Goal: Navigation & Orientation: Find specific page/section

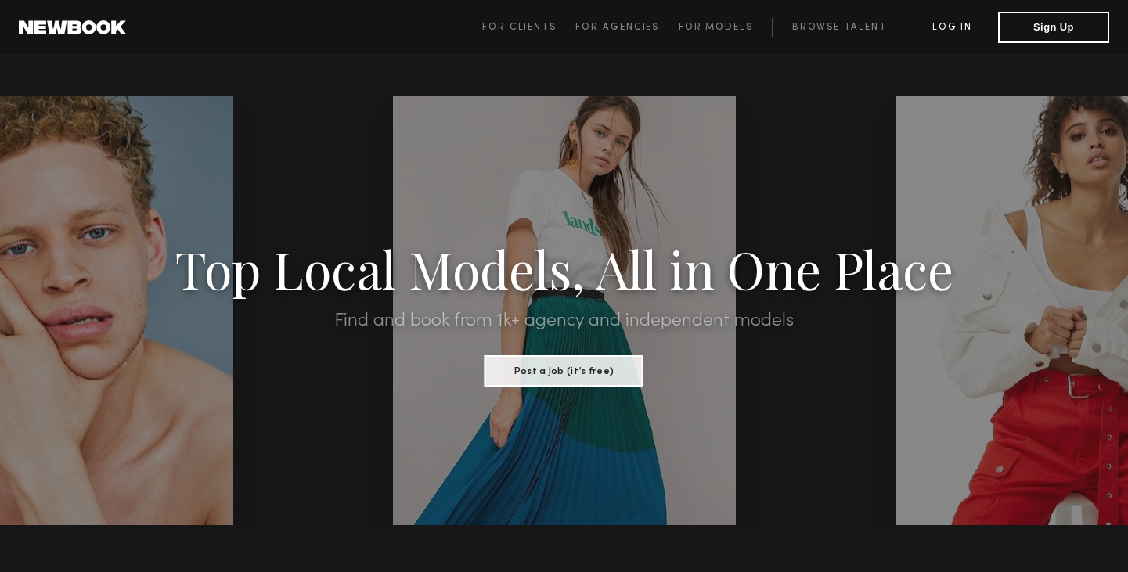
click at [967, 28] on link "Log in" at bounding box center [952, 27] width 92 height 19
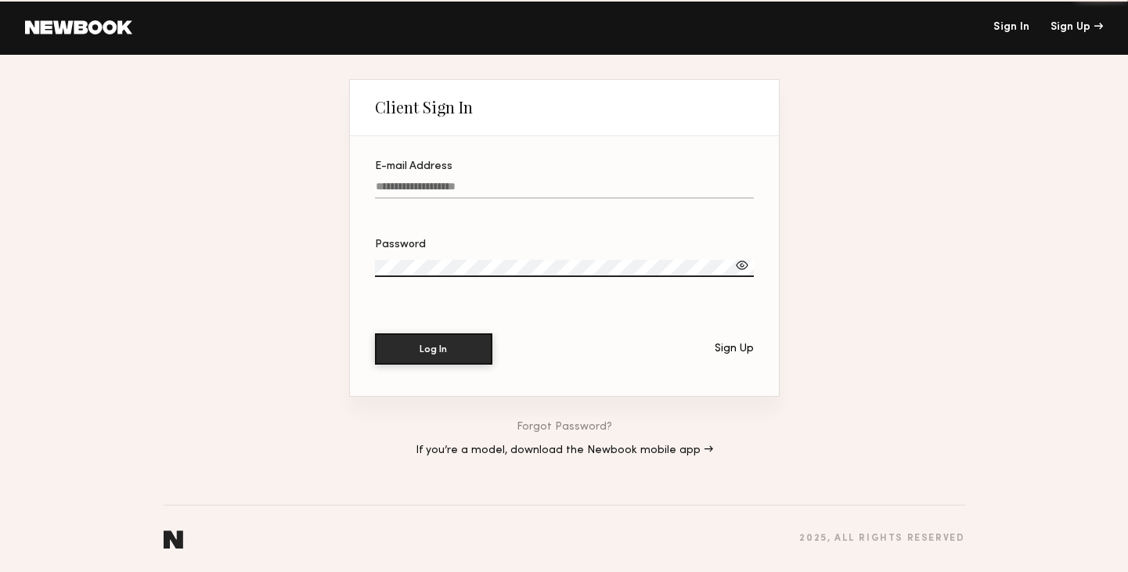
type input "**********"
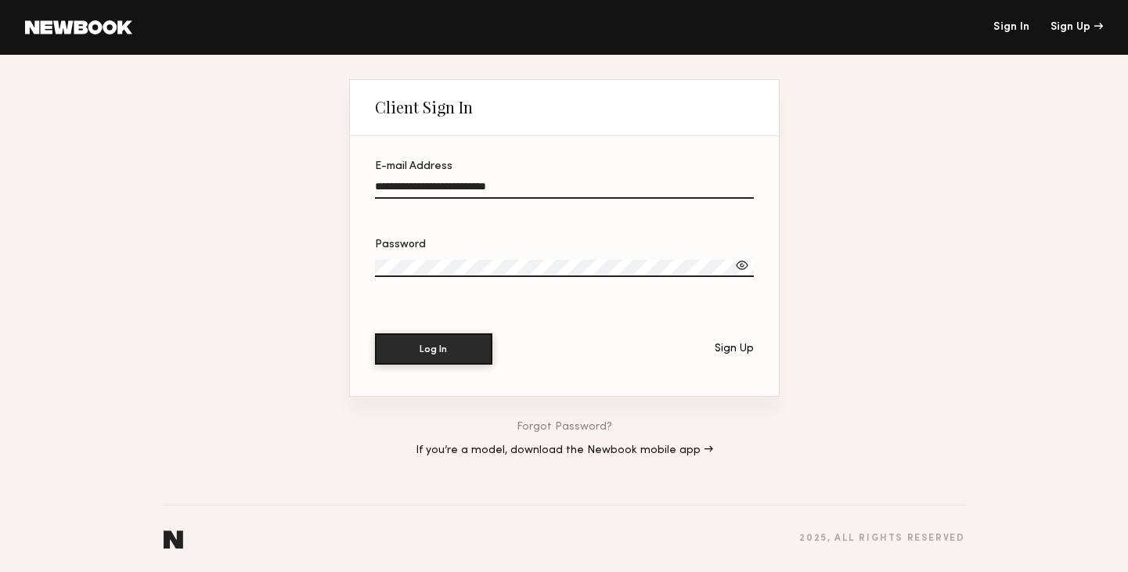
click at [518, 183] on input "**********" at bounding box center [564, 190] width 379 height 18
click at [417, 344] on button "Log In" at bounding box center [433, 348] width 117 height 31
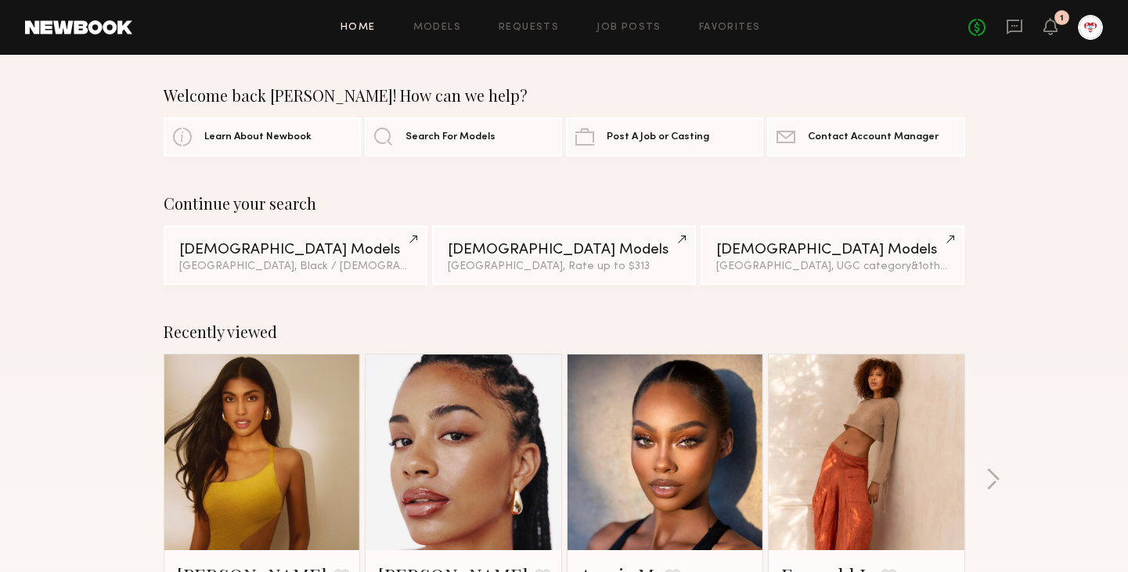
click at [1091, 33] on div at bounding box center [1090, 27] width 25 height 25
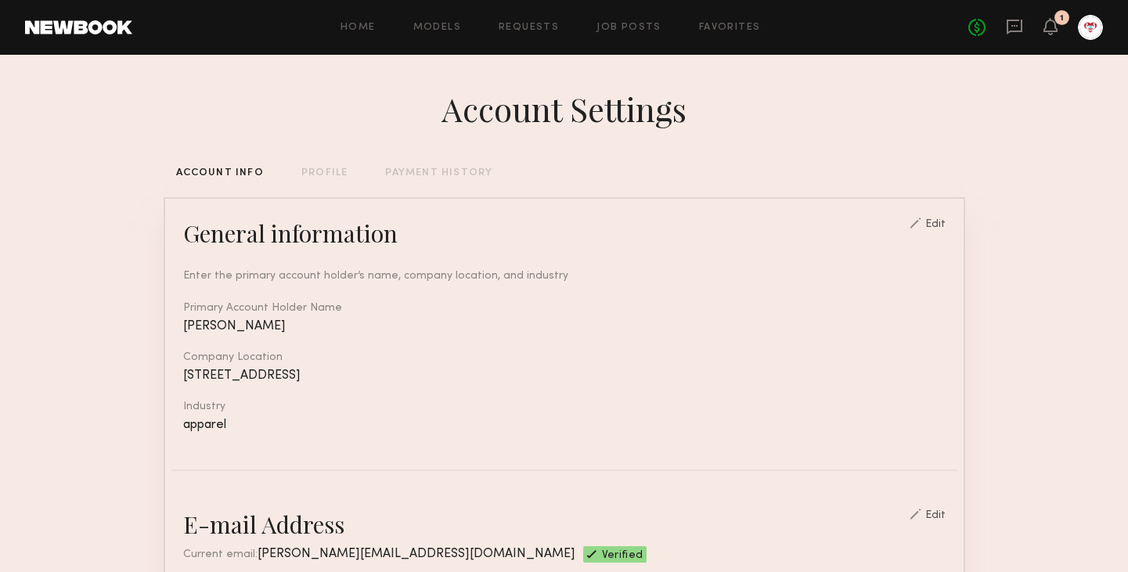
click at [1084, 28] on div at bounding box center [1090, 27] width 25 height 25
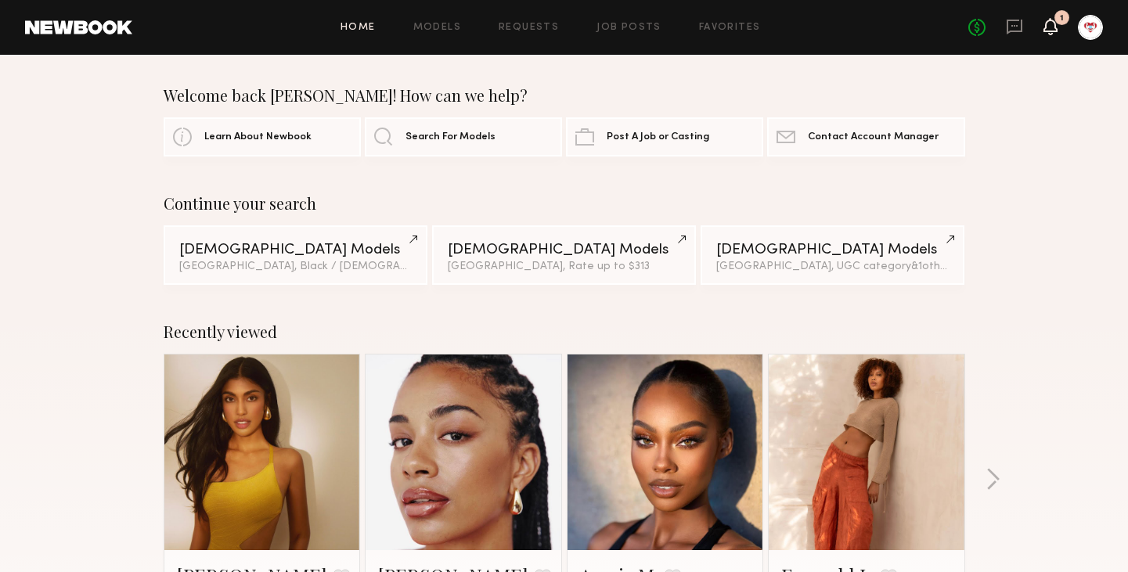
click at [1048, 27] on icon at bounding box center [1050, 25] width 13 height 11
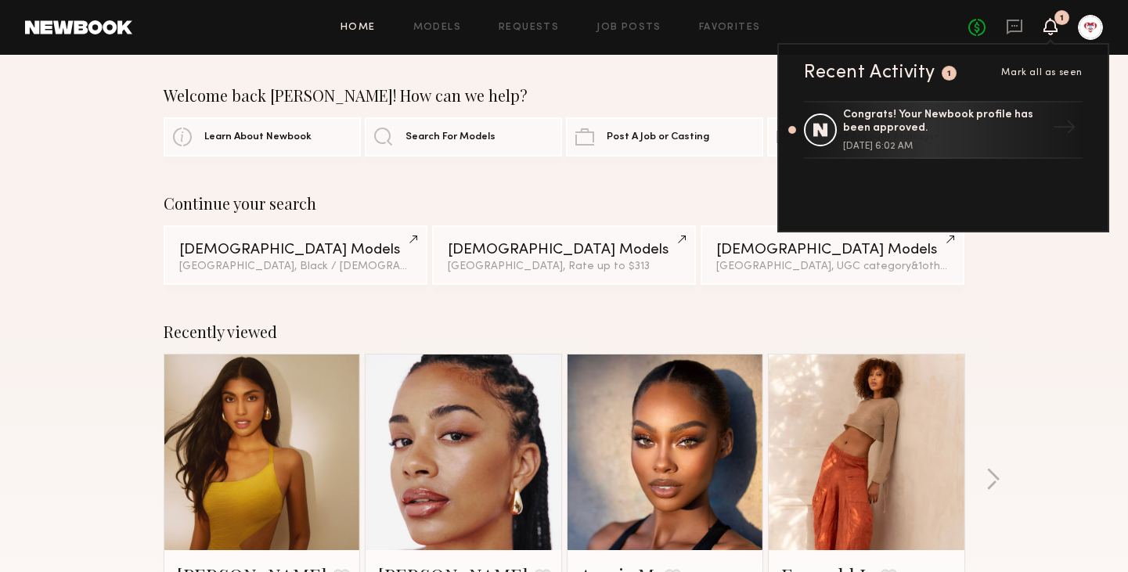
click at [1048, 27] on icon at bounding box center [1050, 25] width 13 height 11
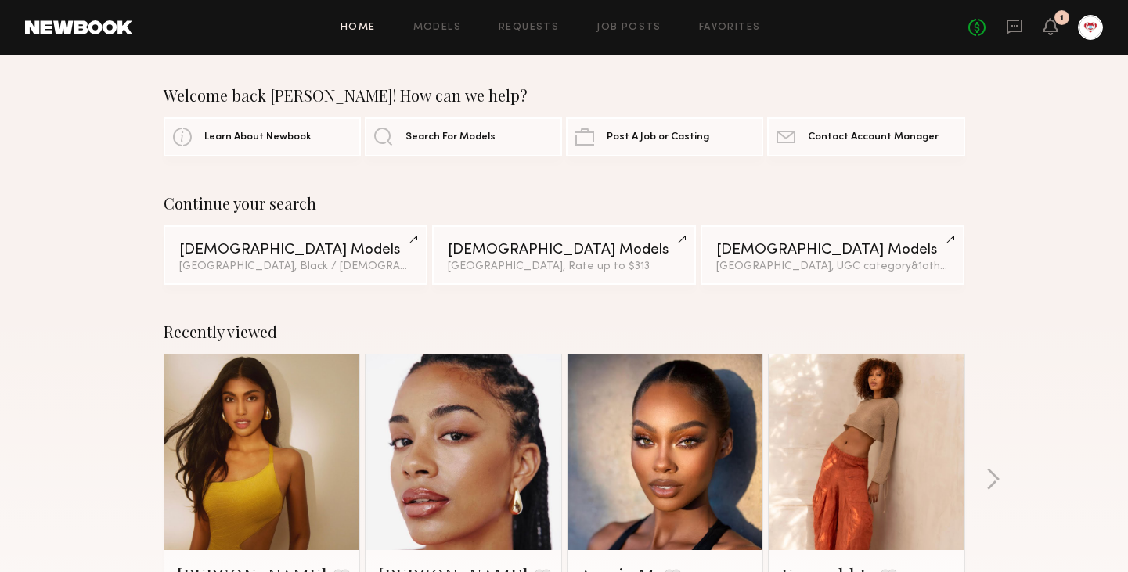
click at [1089, 29] on div at bounding box center [1090, 27] width 25 height 25
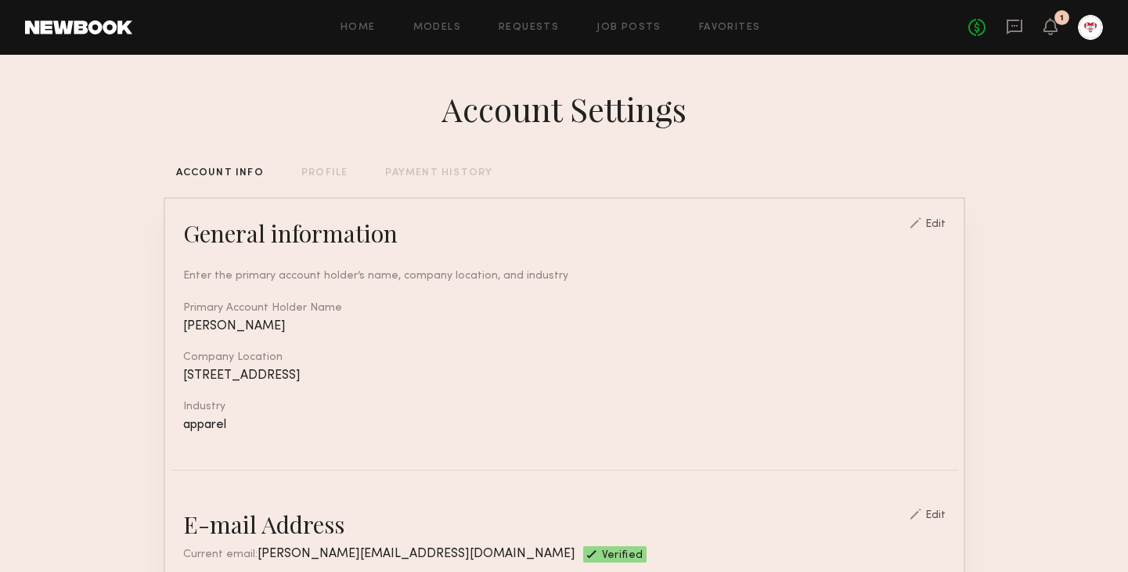
click at [755, 19] on div "Home Models Requests Job Posts Favorites Sign Out No fees up to $5,000 1" at bounding box center [617, 27] width 971 height 25
click at [748, 24] on link "Favorites" at bounding box center [730, 28] width 62 height 10
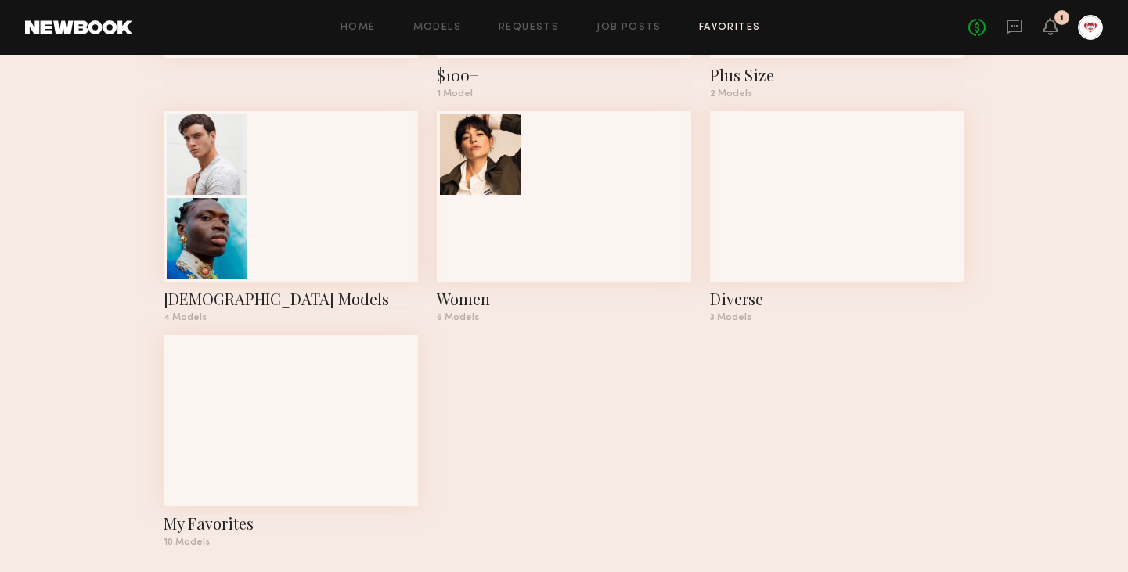
scroll to position [272, 0]
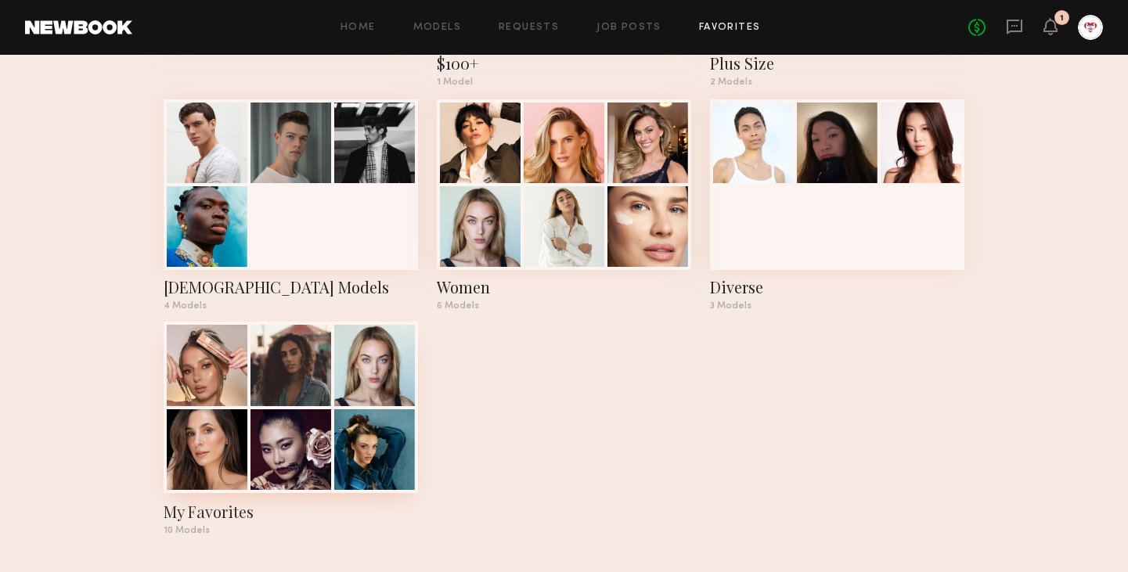
click at [385, 381] on div at bounding box center [374, 365] width 81 height 81
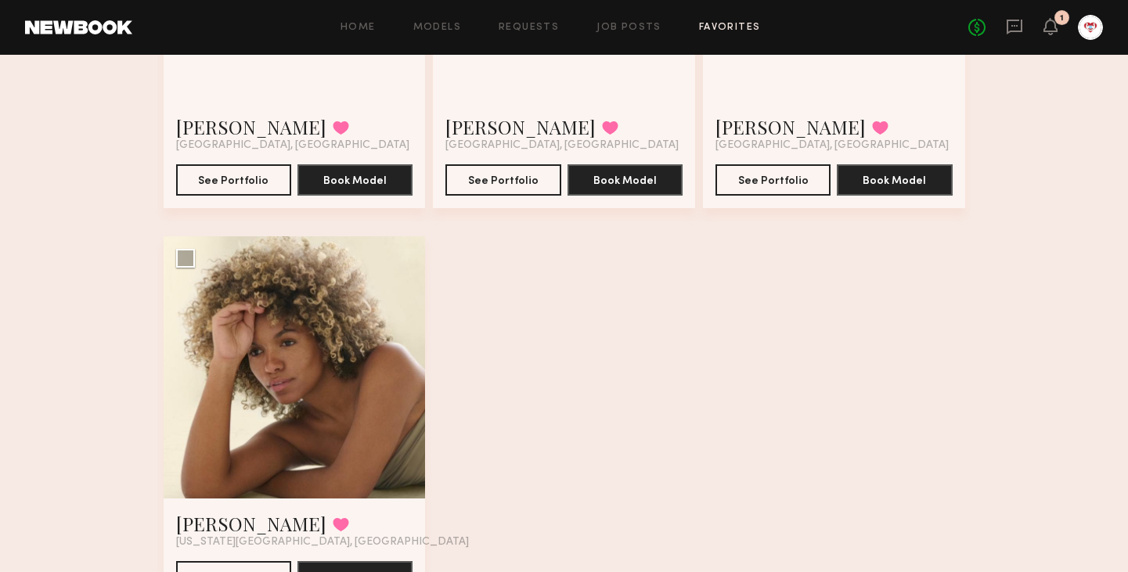
scroll to position [1221, 0]
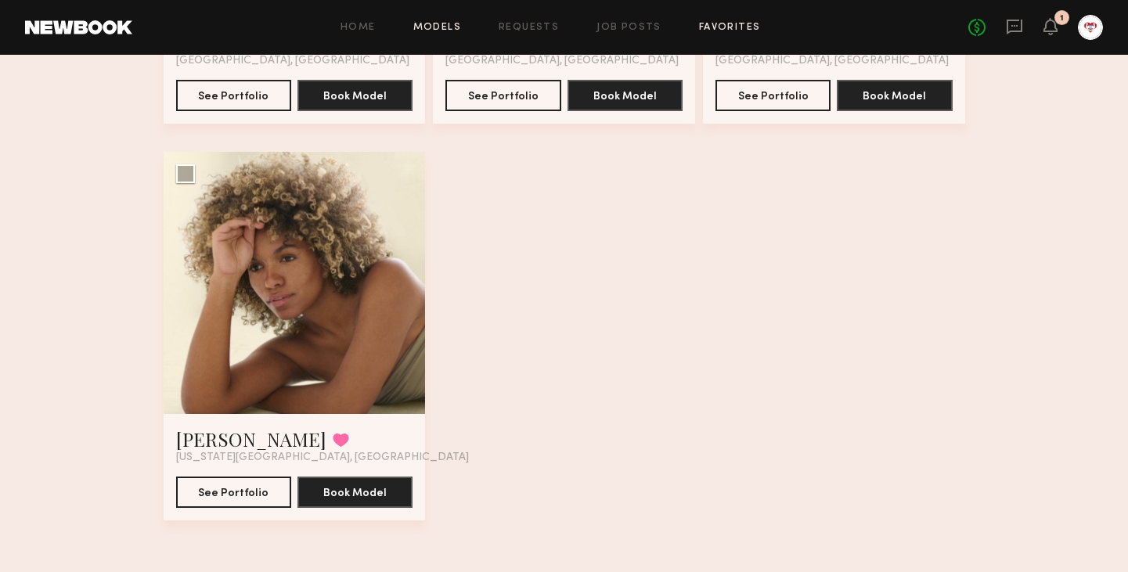
click at [448, 29] on link "Models" at bounding box center [437, 28] width 48 height 10
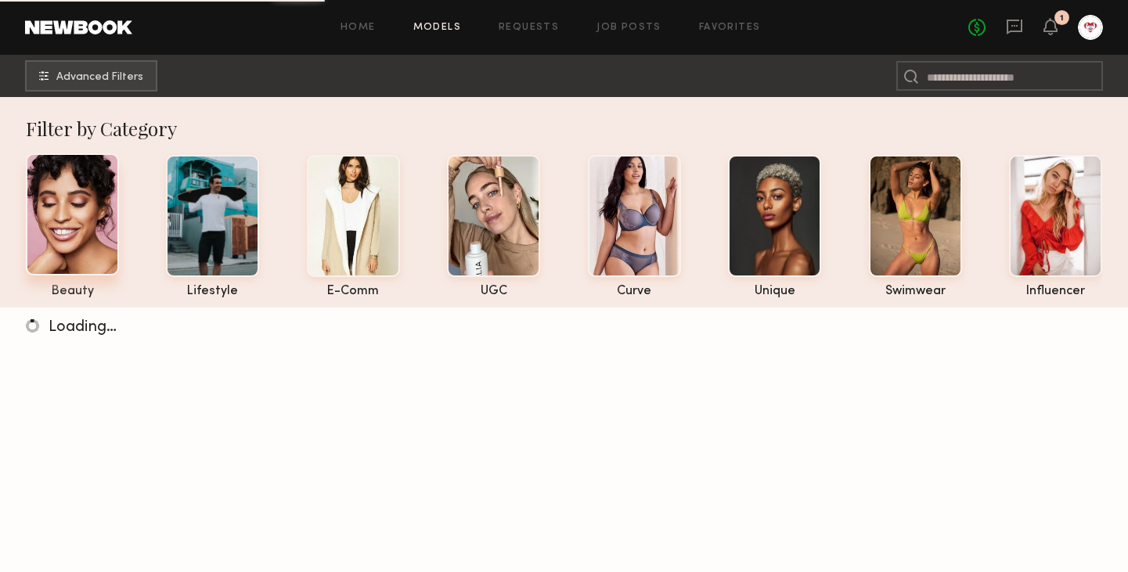
click at [104, 257] on div at bounding box center [72, 214] width 93 height 122
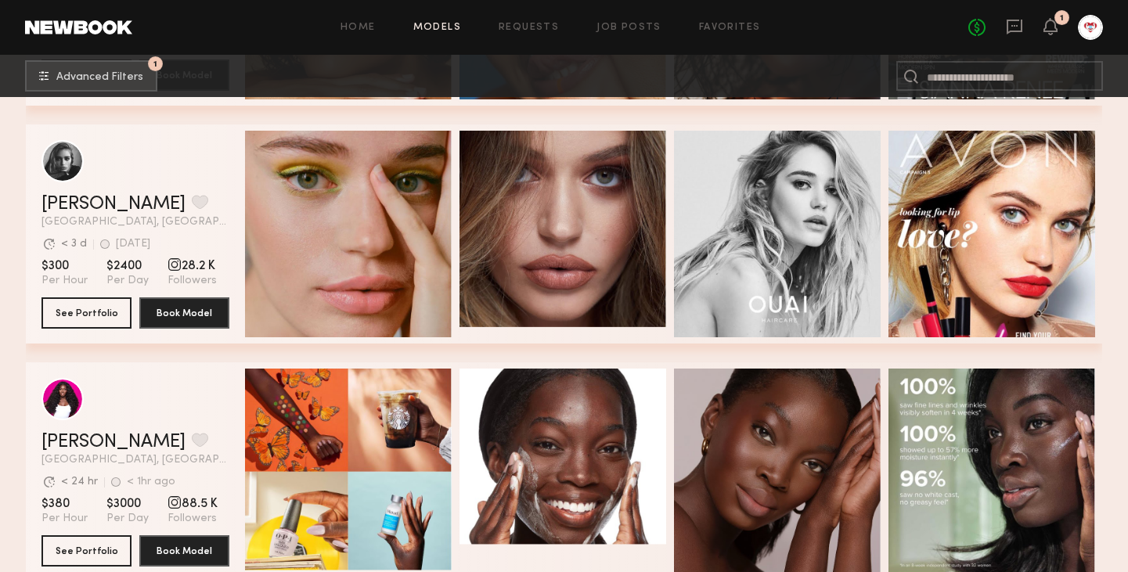
scroll to position [484, 0]
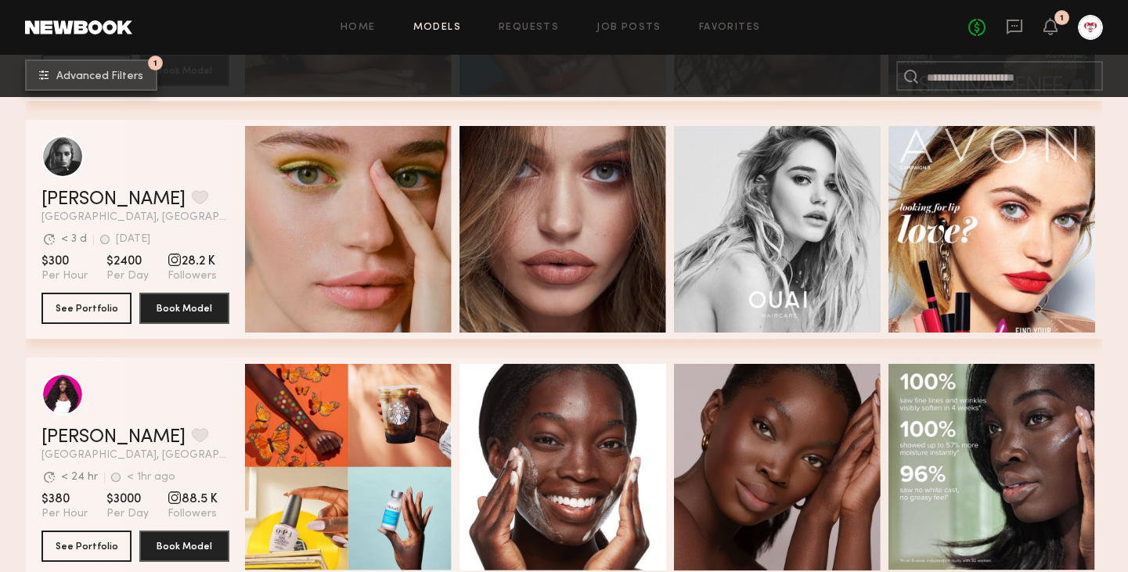
click at [96, 74] on span "Advanced Filters" at bounding box center [99, 76] width 87 height 11
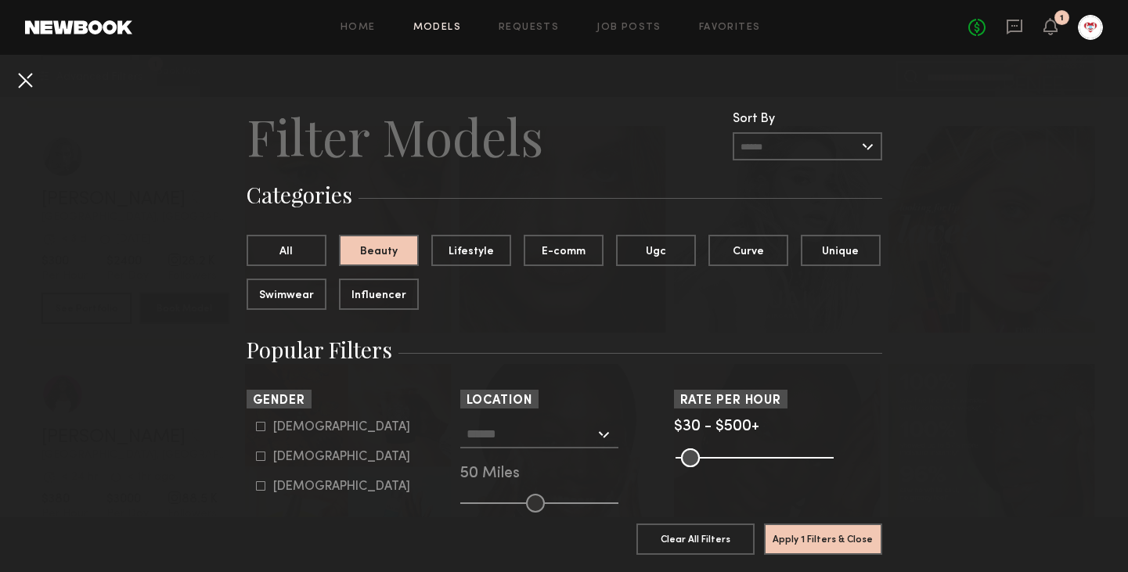
click at [15, 68] on button at bounding box center [25, 79] width 25 height 25
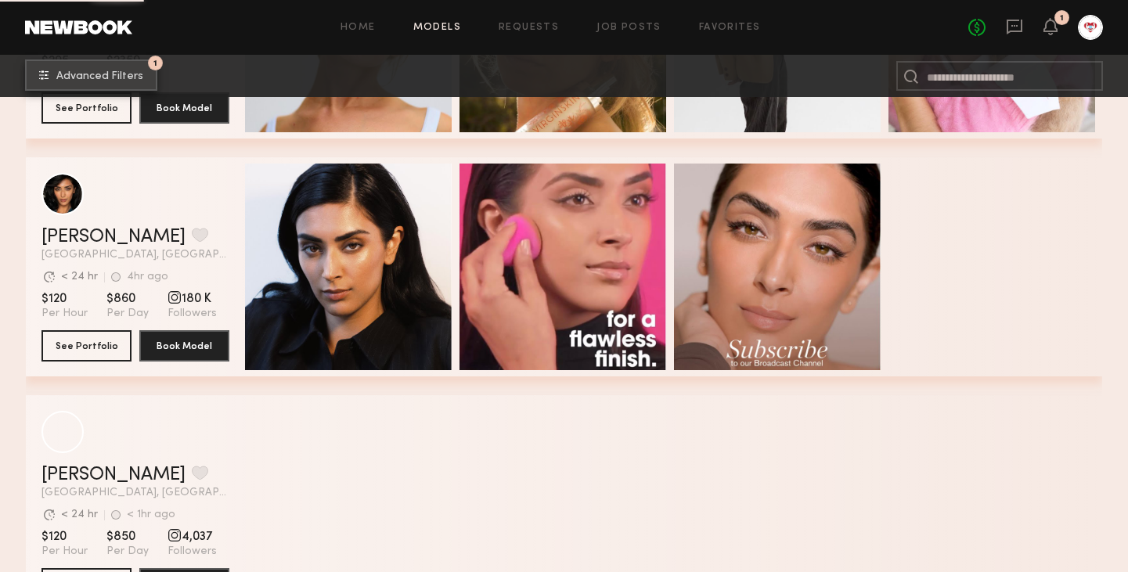
scroll to position [13300, 0]
